Goal: Task Accomplishment & Management: Manage account settings

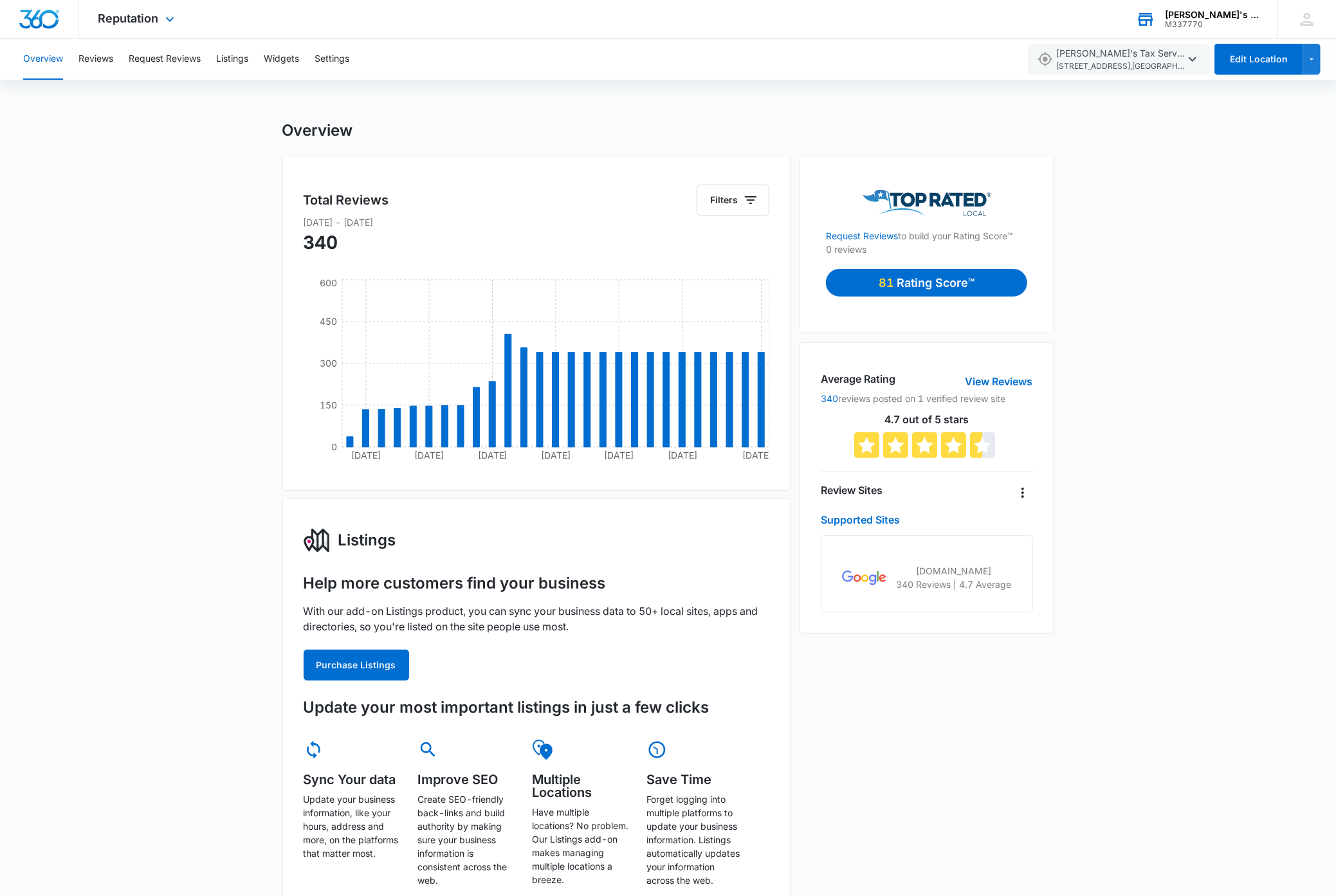
click at [1206, 15] on div "[PERSON_NAME]'s Tax Service" at bounding box center [1212, 15] width 94 height 10
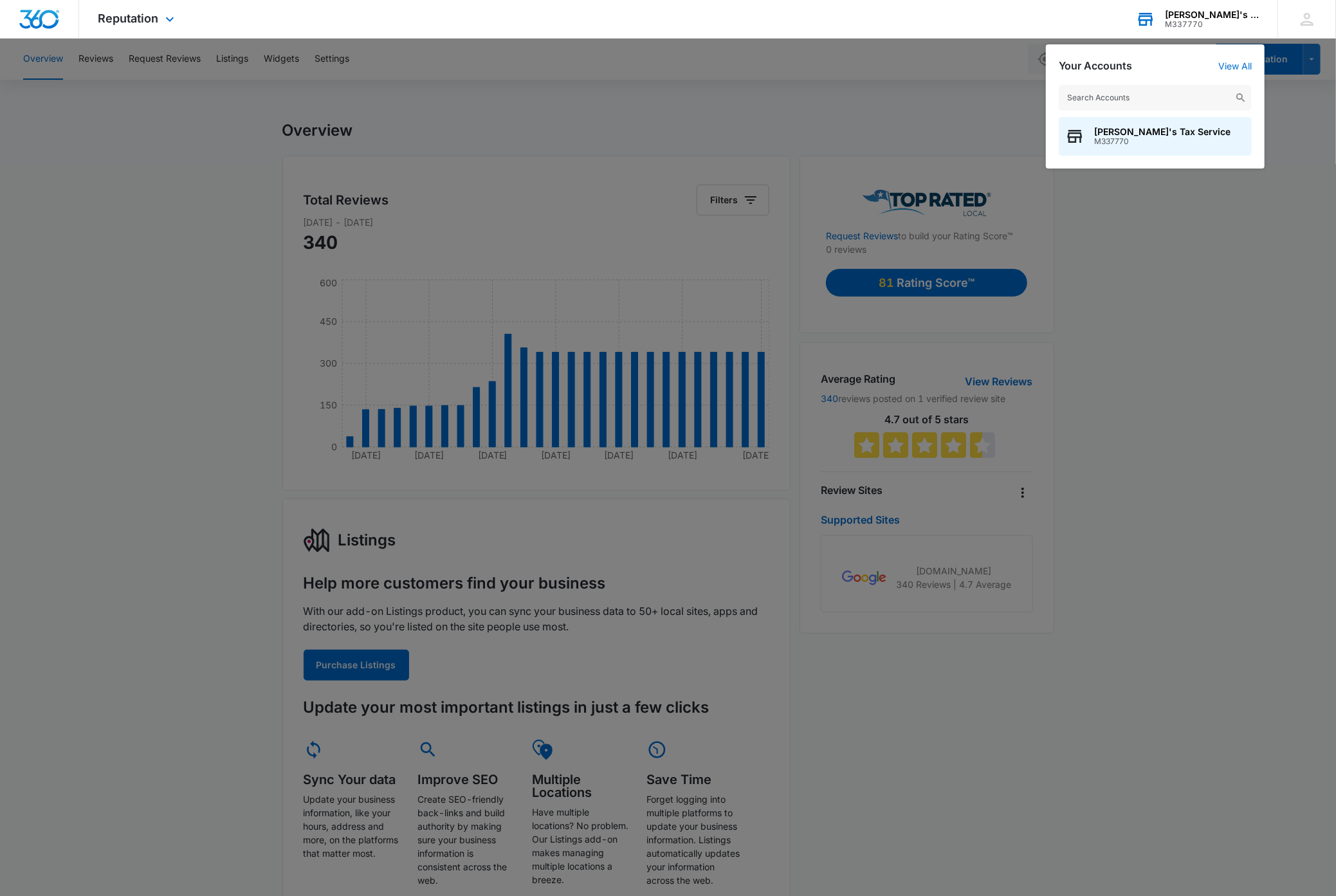
click at [1206, 15] on div "Linda's Tax Service" at bounding box center [1212, 15] width 94 height 10
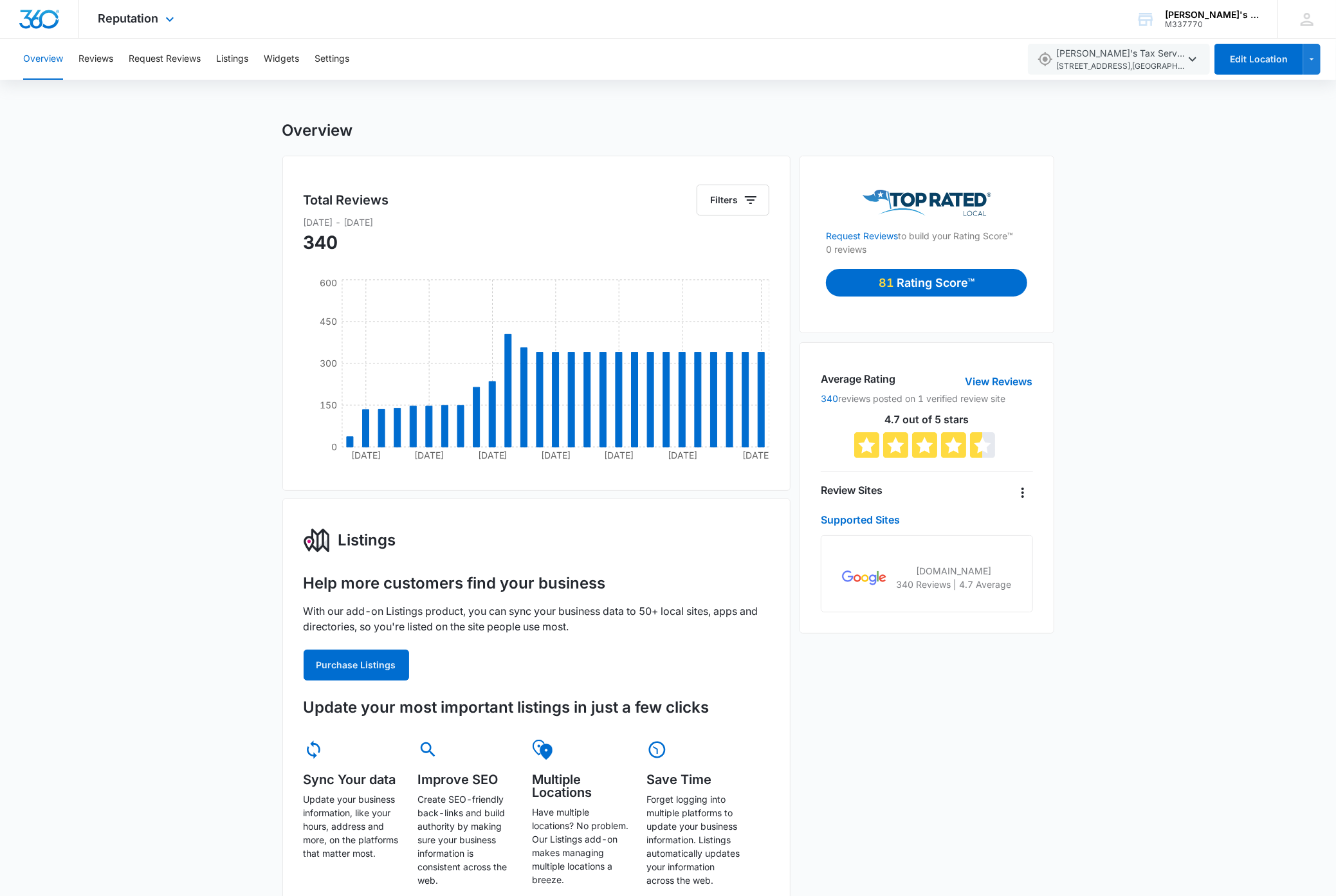
click at [49, 23] on img "Dashboard" at bounding box center [39, 19] width 41 height 19
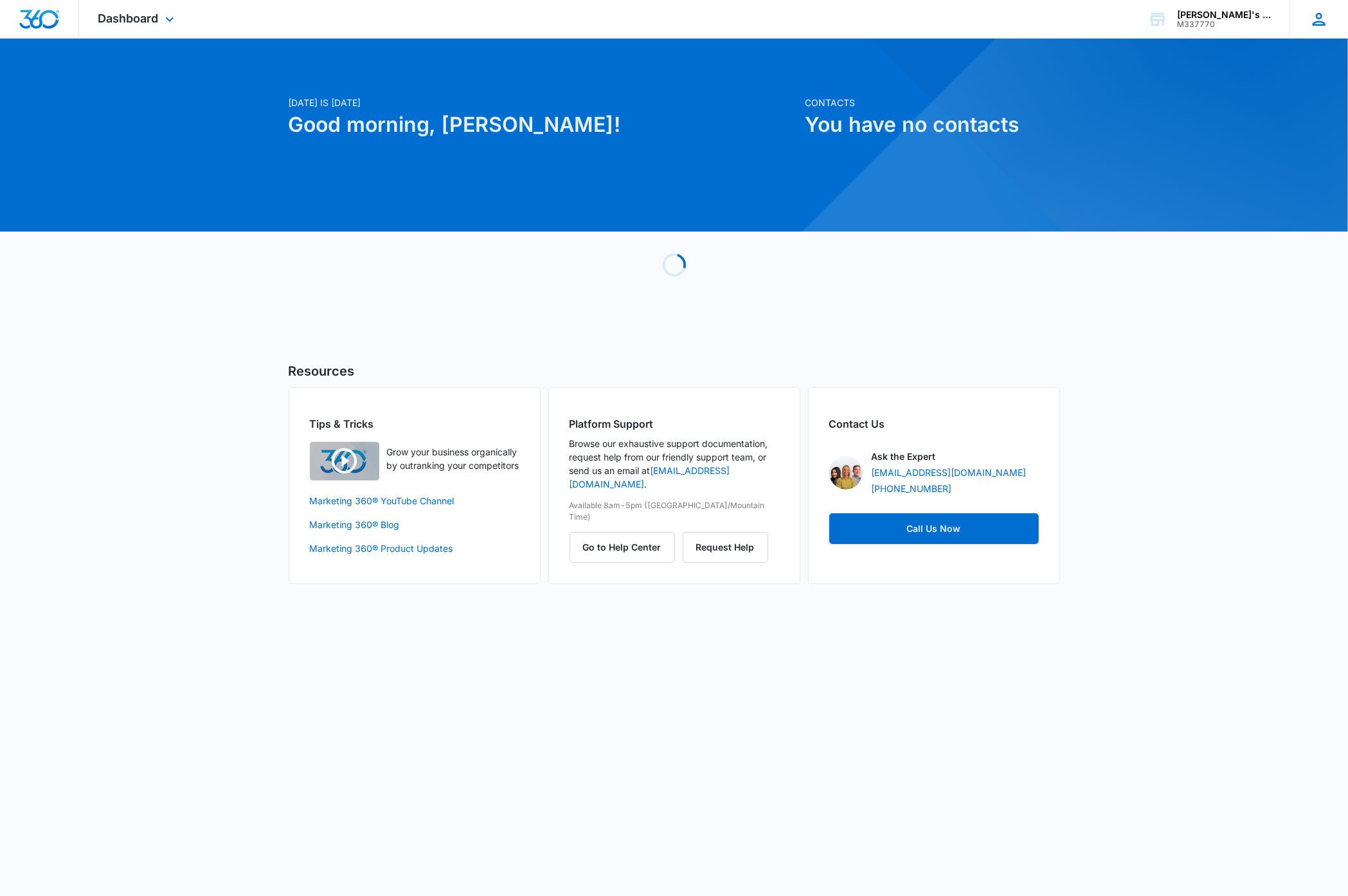
click at [1320, 21] on icon at bounding box center [1319, 19] width 13 height 13
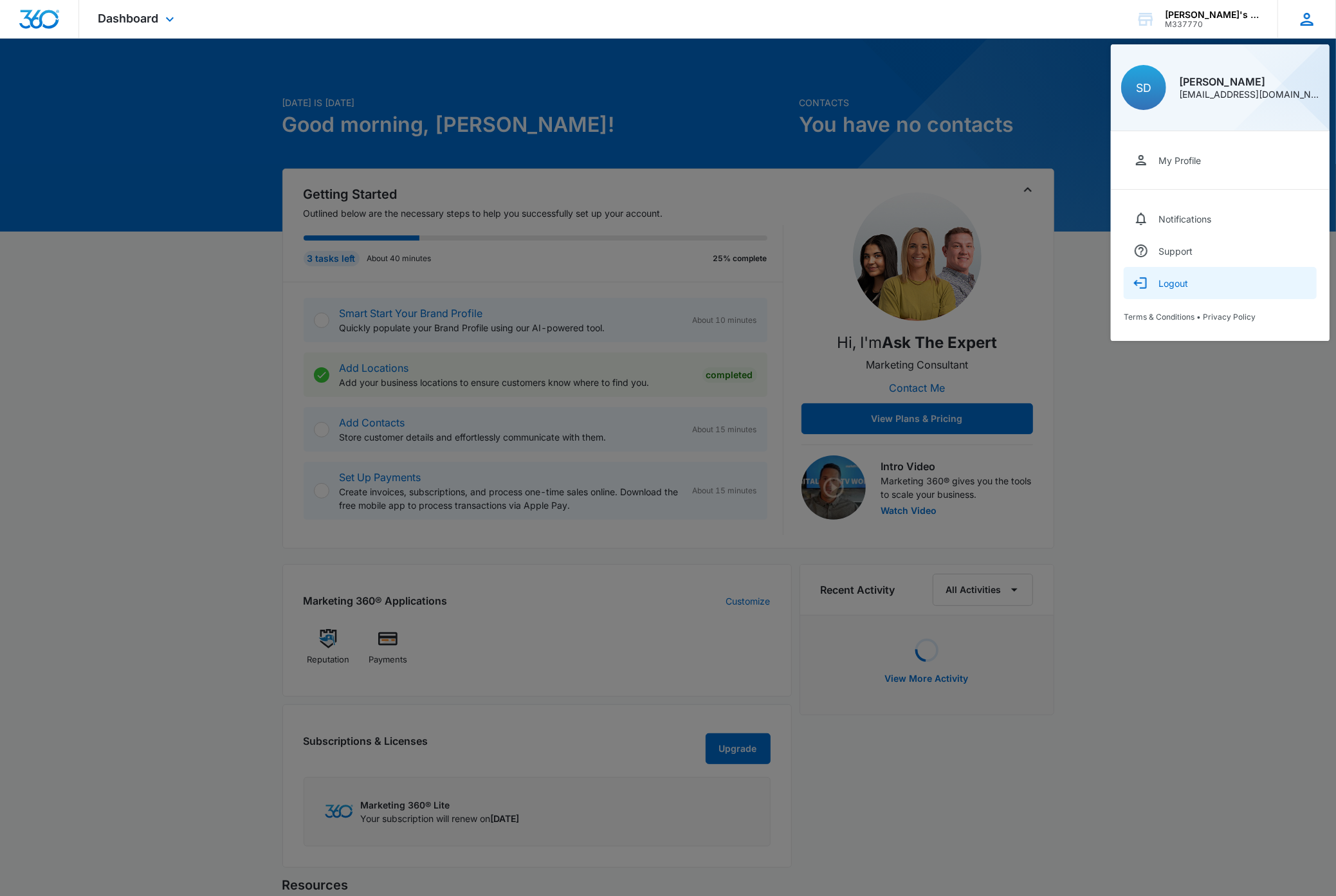
click at [1206, 282] on button "Logout" at bounding box center [1219, 283] width 193 height 32
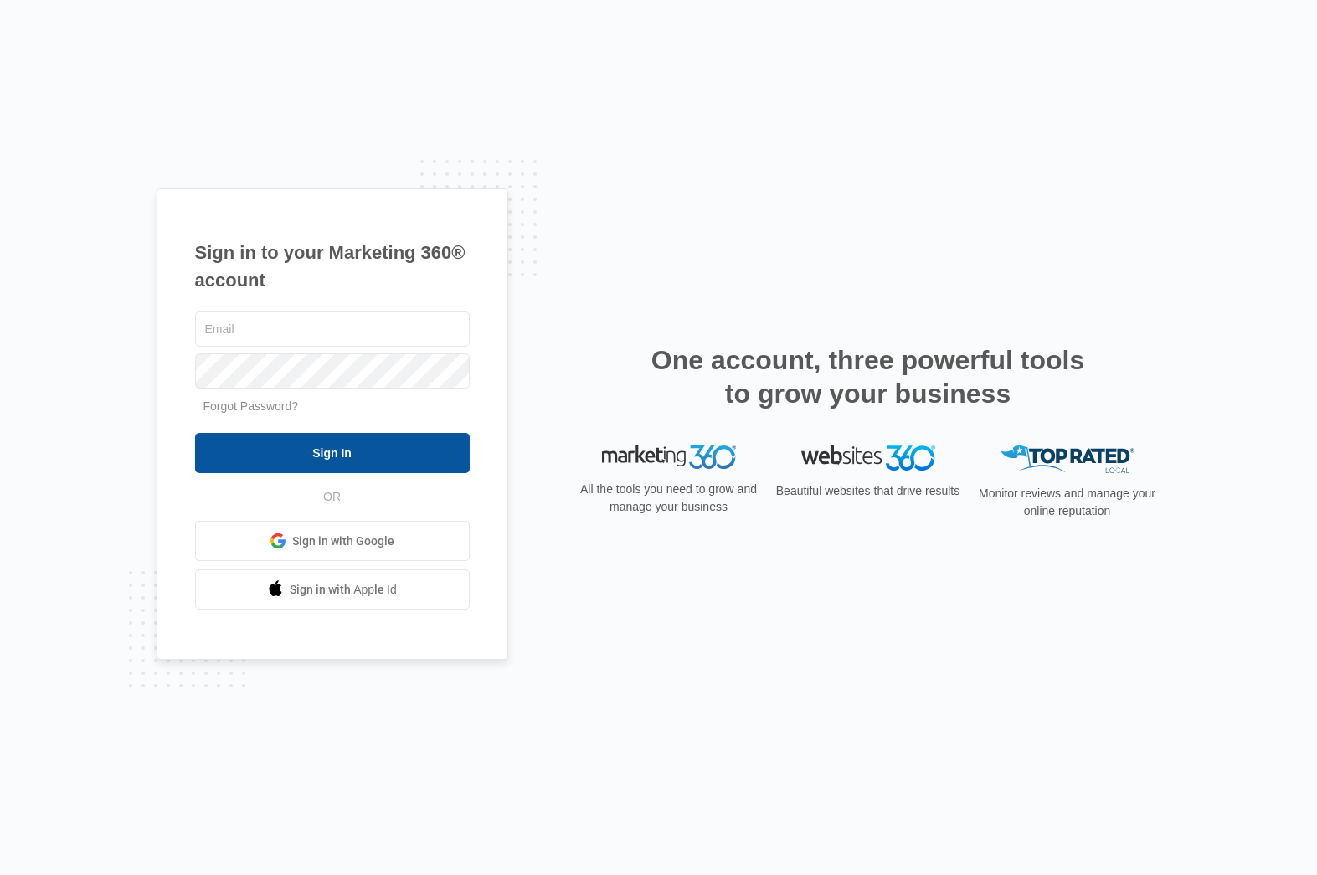
type input "[PERSON_NAME][EMAIL_ADDRESS][DOMAIN_NAME]"
click at [343, 457] on input "Sign In" at bounding box center [332, 453] width 275 height 40
